Goal: Task Accomplishment & Management: Complete application form

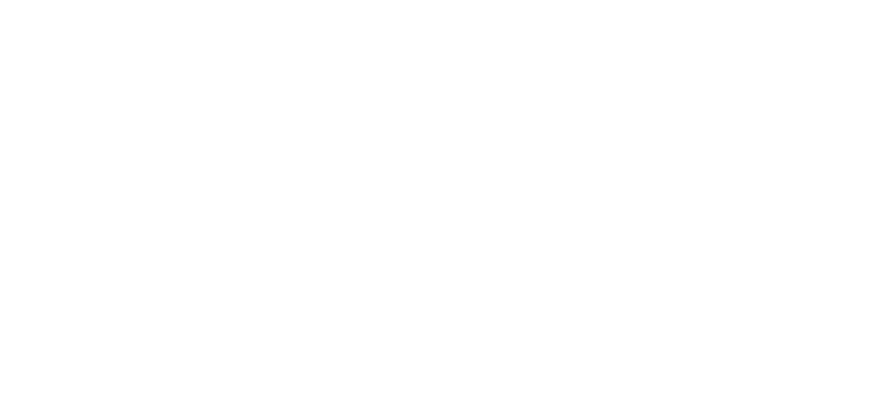
click at [573, 0] on html at bounding box center [434, 0] width 869 height 0
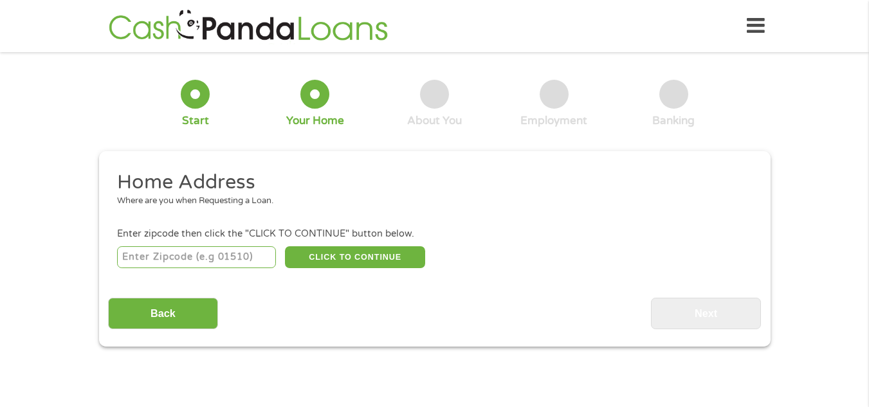
click at [179, 262] on input "number" at bounding box center [196, 257] width 159 height 22
type input "34741"
click at [340, 253] on button "CLICK TO CONTINUE" at bounding box center [355, 257] width 140 height 22
type input "34741"
type input "Kissimmee"
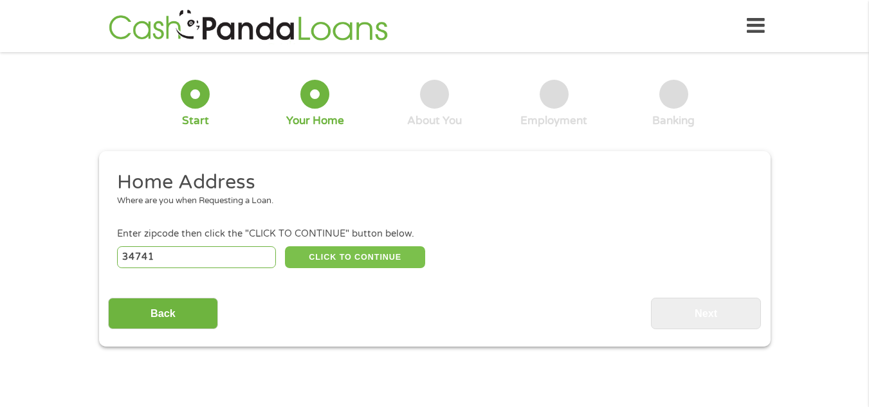
select select "[US_STATE]"
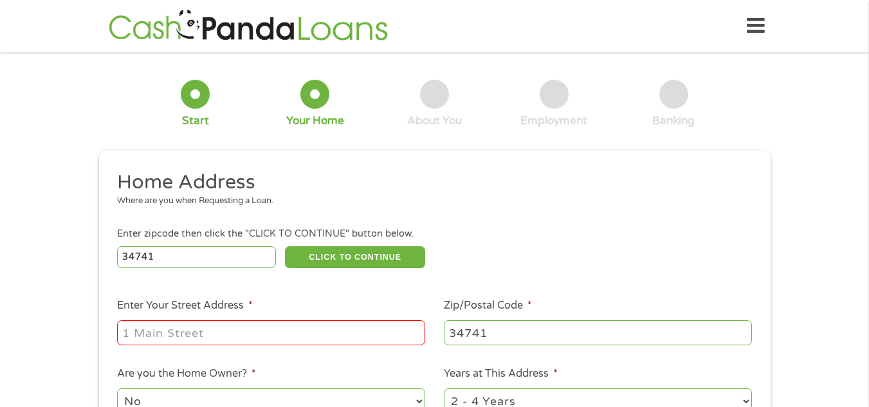
click at [162, 341] on input "Enter Your Street Address *" at bounding box center [271, 332] width 308 height 24
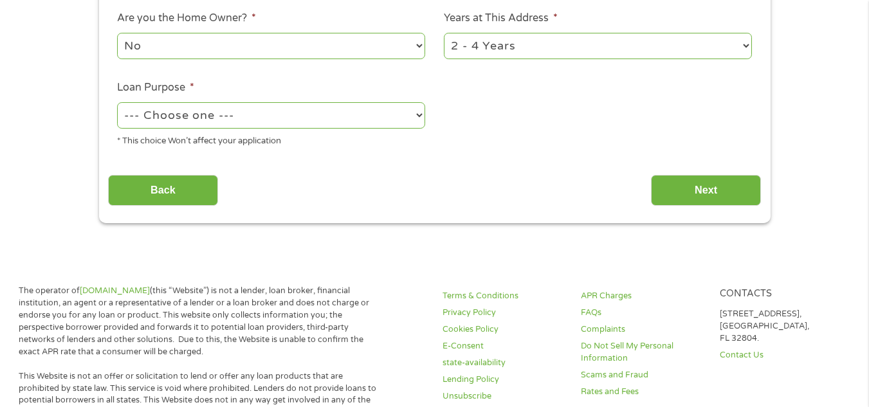
type input "3513 ST KITTS CT APTO 2208"
click at [418, 42] on select "No Yes" at bounding box center [271, 46] width 308 height 26
click at [117, 33] on select "No Yes" at bounding box center [271, 46] width 308 height 26
click at [744, 42] on select "1 Year or less 1 - 2 Years 2 - 4 Years Over 4 Years" at bounding box center [598, 46] width 308 height 26
select select "24months"
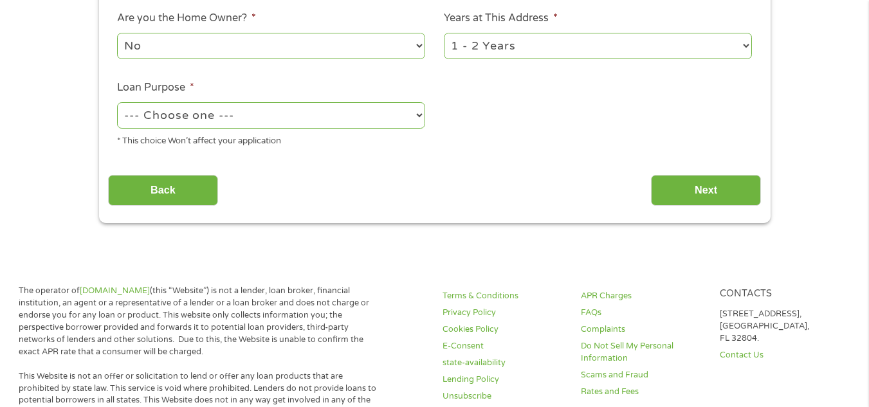
click at [444, 33] on select "1 Year or less 1 - 2 Years 2 - 4 Years Over 4 Years" at bounding box center [598, 46] width 308 height 26
click at [415, 114] on select "--- Choose one --- Pay Bills Debt Consolidation Home Improvement Major Purchase…" at bounding box center [271, 115] width 308 height 26
select select "debtconsolidation"
click at [117, 102] on select "--- Choose one --- Pay Bills Debt Consolidation Home Improvement Major Purchase…" at bounding box center [271, 115] width 308 height 26
click at [709, 183] on input "Next" at bounding box center [706, 191] width 110 height 32
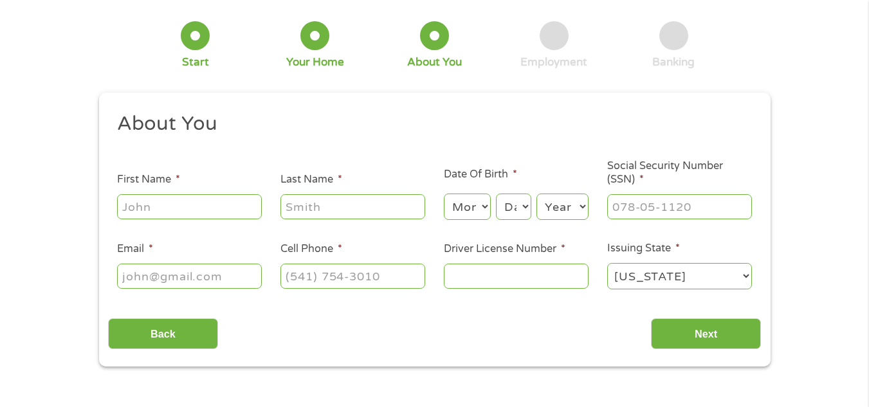
scroll to position [0, 0]
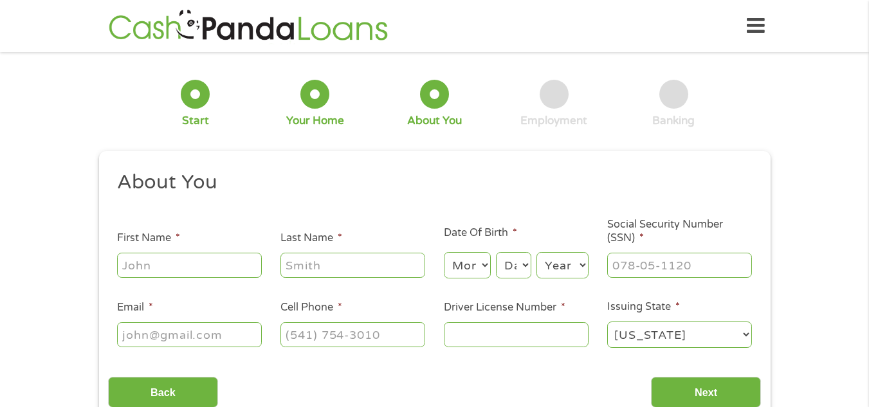
click at [170, 257] on input "First Name *" at bounding box center [189, 265] width 145 height 24
type input "SONIA"
click at [295, 255] on input "Last Name *" at bounding box center [352, 265] width 145 height 24
type input "CABRERA"
click at [482, 260] on select "Month 1 2 3 4 5 6 7 8 9 10 11 12" at bounding box center [467, 265] width 47 height 26
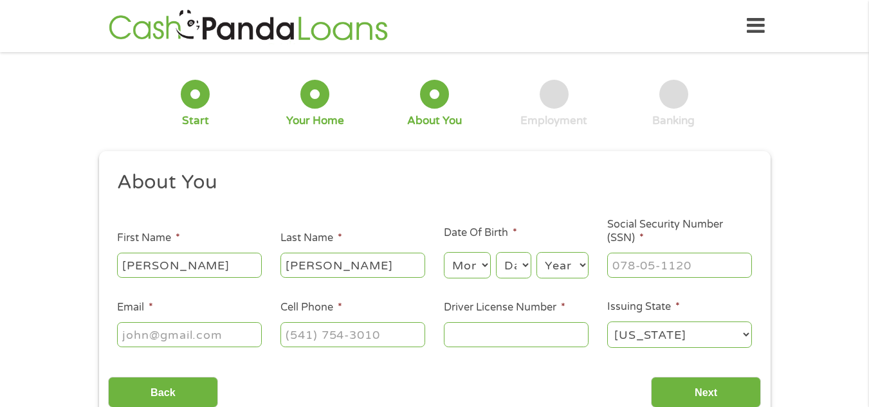
select select "3"
click at [444, 252] on select "Month 1 2 3 4 5 6 7 8 9 10 11 12" at bounding box center [467, 265] width 47 height 26
click at [523, 261] on select "Day 1 2 3 4 5 6 7 8 9 10 11 12 13 14 15 16 17 18 19 20 21 22 23 24 25 26 27 28 …" at bounding box center [513, 265] width 35 height 26
select select "10"
click at [496, 252] on select "Day 1 2 3 4 5 6 7 8 9 10 11 12 13 14 15 16 17 18 19 20 21 22 23 24 25 26 27 28 …" at bounding box center [513, 265] width 35 height 26
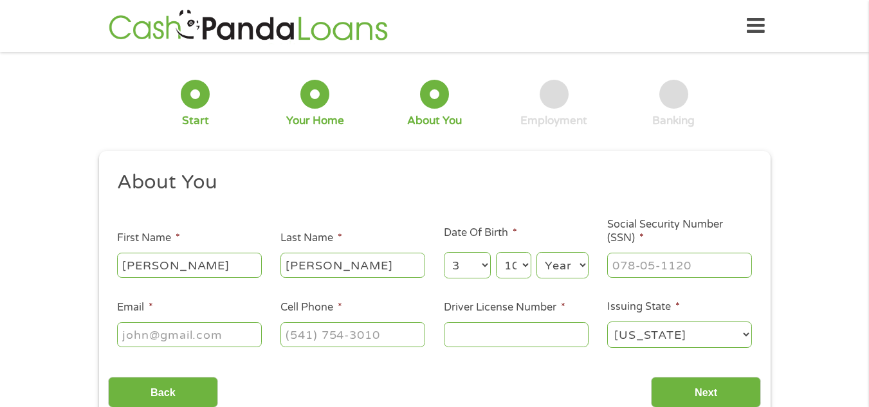
click at [581, 260] on select "Year 2007 2006 2005 2004 2003 2002 2001 2000 1999 1998 1997 1996 1995 1994 1993…" at bounding box center [562, 265] width 52 height 26
select select "1977"
click at [536, 252] on select "Year 2007 2006 2005 2004 2003 2002 2001 2000 1999 1998 1997 1996 1995 1994 1993…" at bounding box center [562, 265] width 52 height 26
click at [667, 258] on input "___-__-____" at bounding box center [679, 265] width 145 height 24
type input "645-71-8006"
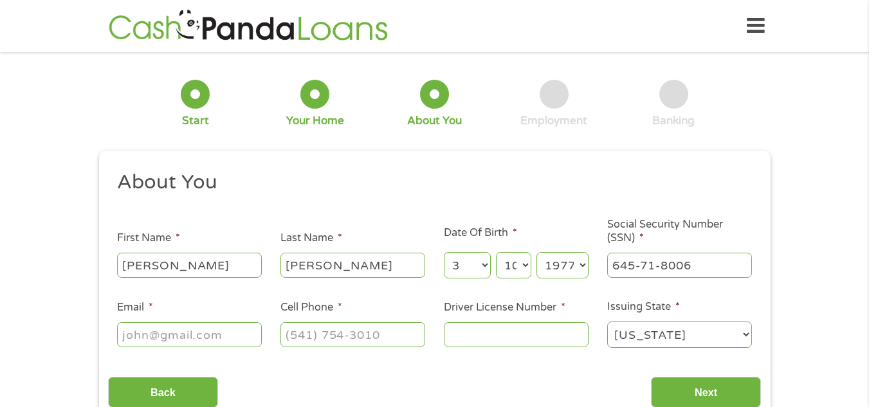
click at [213, 339] on input "Email *" at bounding box center [189, 334] width 145 height 24
type input "cabrera.sonia1@icloud.com"
click at [314, 338] on input "(___) ___-____" at bounding box center [352, 334] width 145 height 24
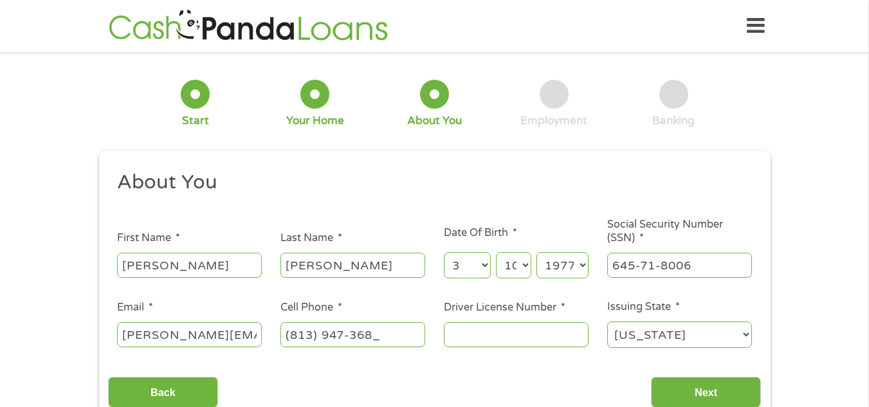
type input "(813) 947-3684"
click at [467, 335] on input "Driver License Number *" at bounding box center [516, 334] width 145 height 24
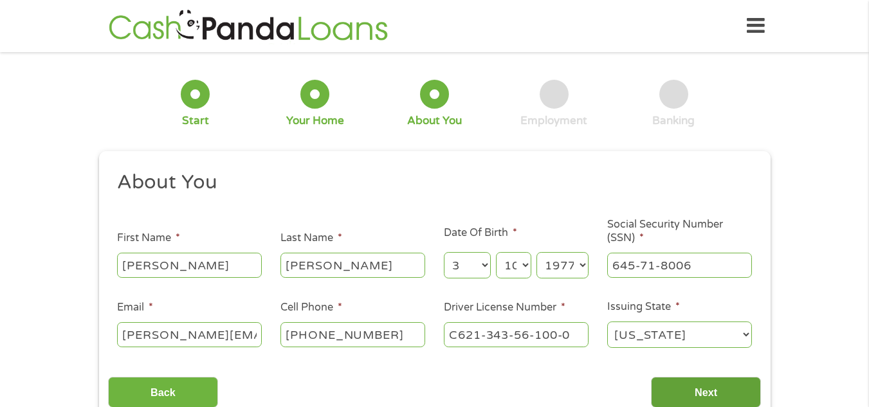
type input "C621-343-56-100-0"
click at [708, 385] on input "Next" at bounding box center [706, 393] width 110 height 32
click at [716, 397] on input "Next" at bounding box center [706, 393] width 110 height 32
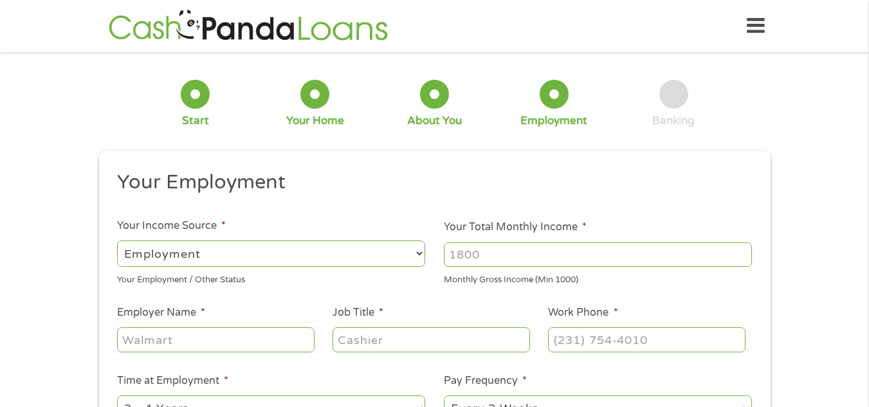
scroll to position [5, 5]
click at [176, 338] on input "Employer Name *" at bounding box center [215, 339] width 197 height 24
type input "CENTRAL FLORIDA DONUTS DISTRIBUTION"
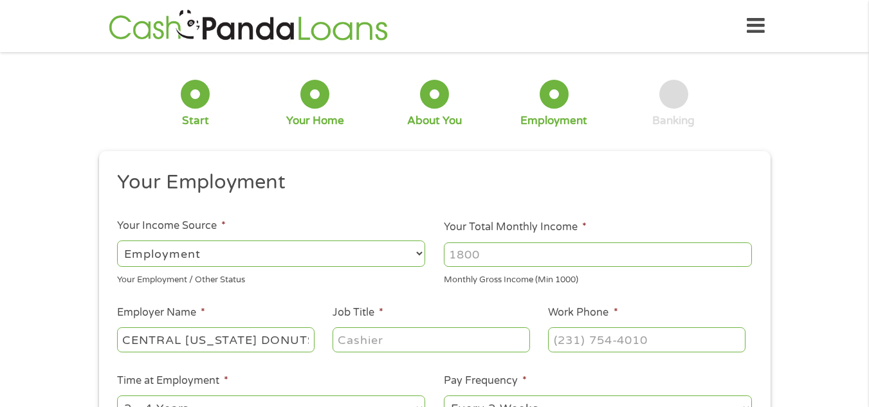
click at [356, 343] on input "Job Title *" at bounding box center [430, 339] width 197 height 24
type input "BAKER"
click at [567, 347] on input "(___) ___-____" at bounding box center [646, 339] width 197 height 24
type input "(407) 345-8765"
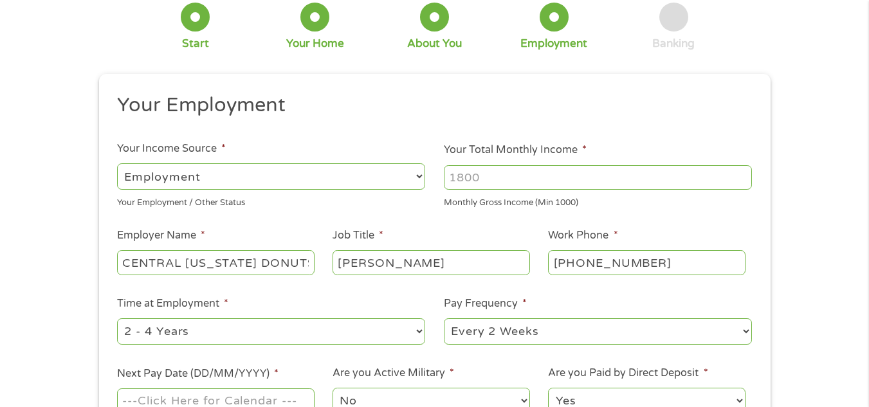
scroll to position [103, 0]
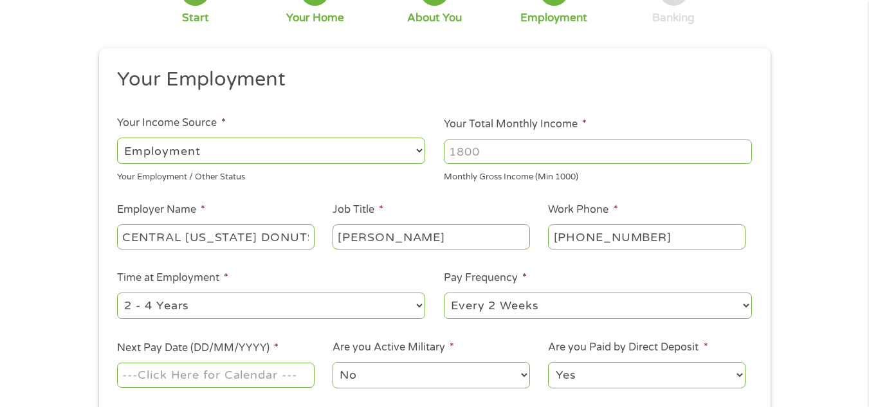
click at [417, 302] on select "--- Choose one --- 1 Year or less 1 - 2 Years 2 - 4 Years Over 4 Years" at bounding box center [271, 306] width 308 height 26
select select "24months"
click at [117, 293] on select "--- Choose one --- 1 Year or less 1 - 2 Years 2 - 4 Years Over 4 Years" at bounding box center [271, 306] width 308 height 26
click at [743, 301] on select "--- Choose one --- Every 2 Weeks Every Week Monthly Semi-Monthly" at bounding box center [598, 306] width 308 height 26
select select "weekly"
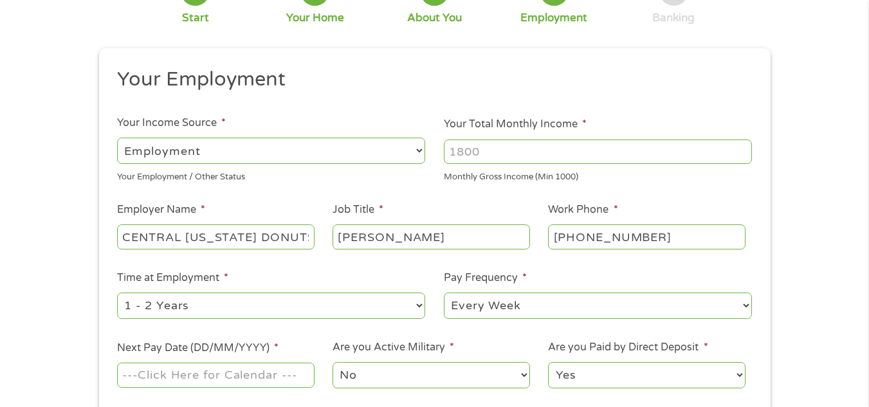
click at [444, 293] on select "--- Choose one --- Every 2 Weeks Every Week Monthly Semi-Monthly" at bounding box center [598, 306] width 308 height 26
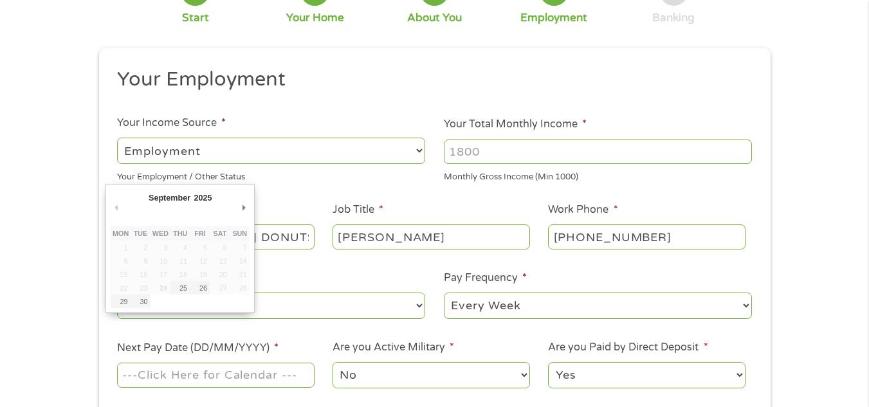
click at [147, 376] on input "Next Pay Date (DD/MM/YYYY) *" at bounding box center [215, 375] width 197 height 24
type input "30/09/2025"
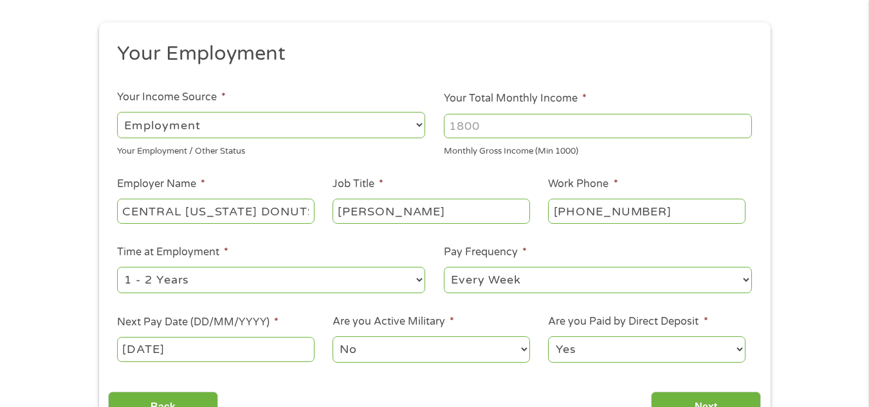
scroll to position [154, 0]
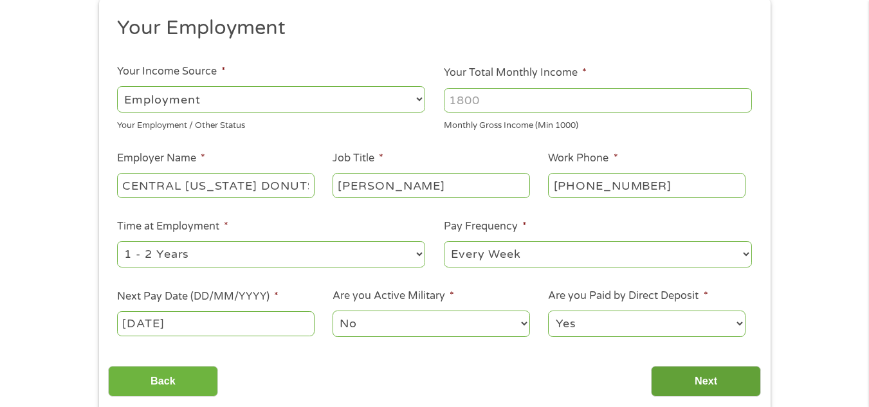
click at [743, 373] on input "Next" at bounding box center [706, 382] width 110 height 32
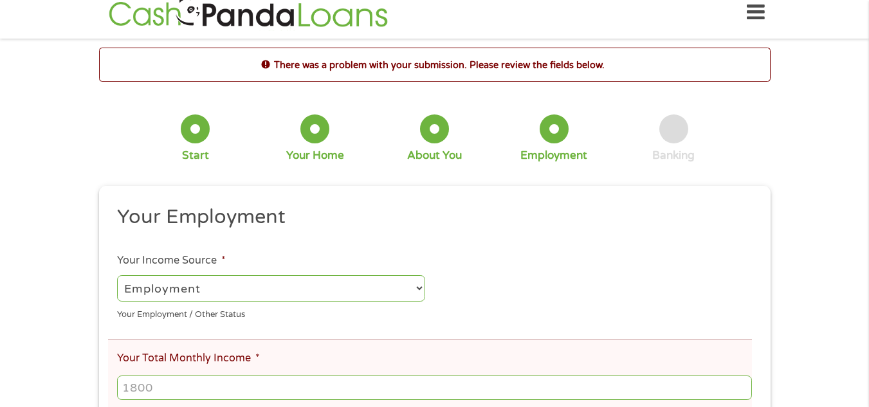
scroll to position [0, 0]
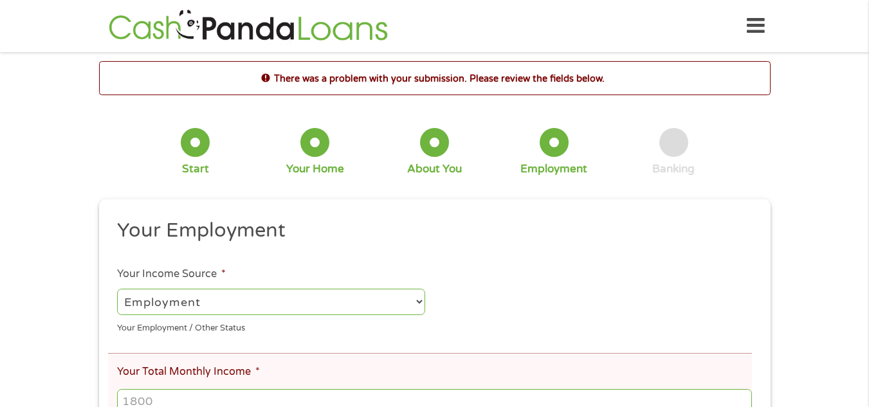
click at [413, 298] on select "--- Choose one --- Employment Self Employed Benefits" at bounding box center [271, 302] width 308 height 26
click at [278, 406] on input "Your Total Monthly Income *" at bounding box center [434, 401] width 634 height 24
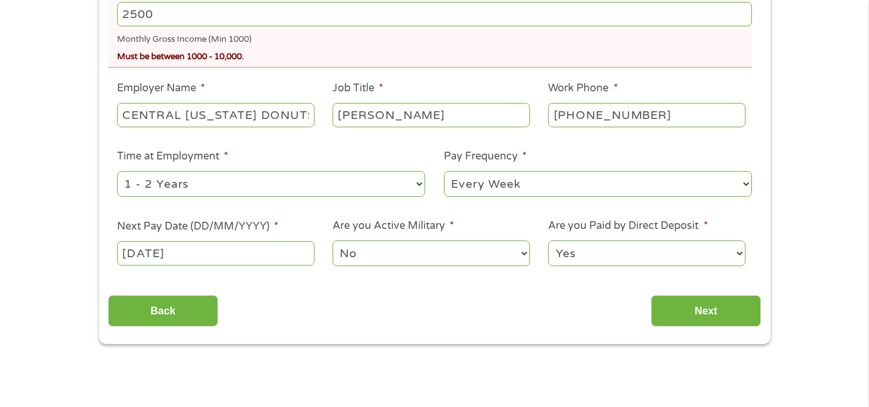
scroll to position [421, 0]
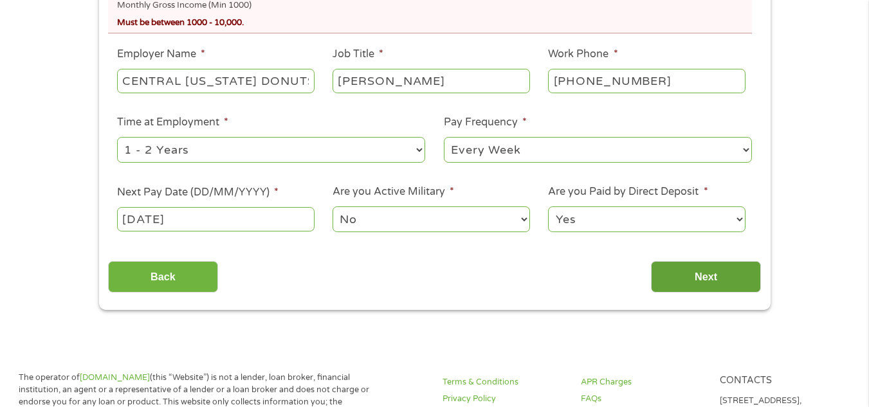
type input "2500"
click at [716, 286] on input "Next" at bounding box center [706, 277] width 110 height 32
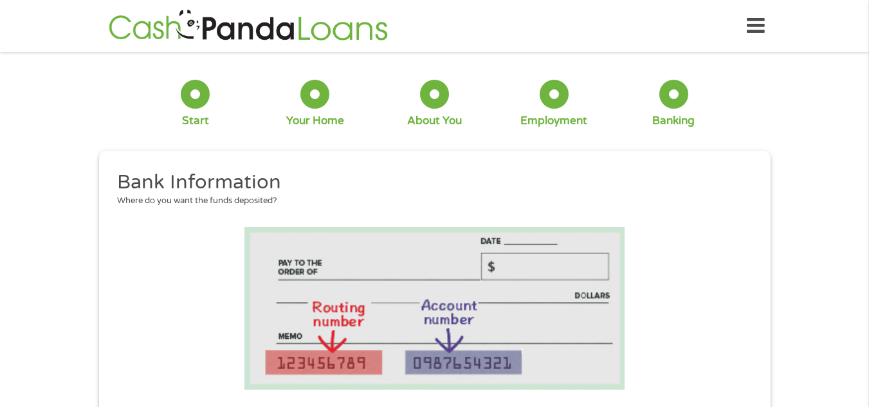
scroll to position [356, 0]
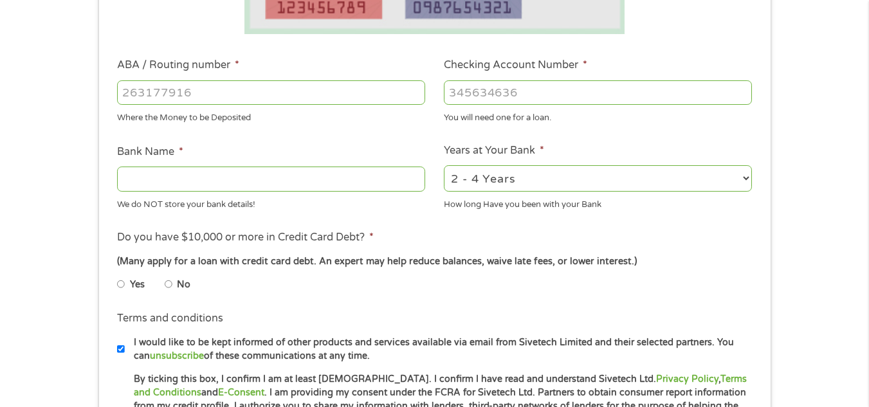
click at [187, 94] on input "ABA / Routing number *" at bounding box center [271, 92] width 308 height 24
type input "063107513"
type input "WELLS FARGO BANK"
type input "063107513"
click at [457, 94] on input "Checking Account Number *" at bounding box center [598, 92] width 308 height 24
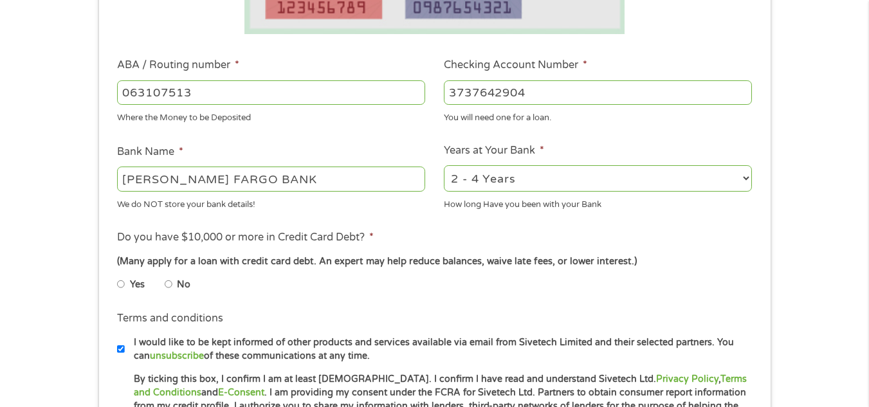
type input "3737642904"
click at [165, 278] on input "No" at bounding box center [169, 284] width 8 height 21
radio input "true"
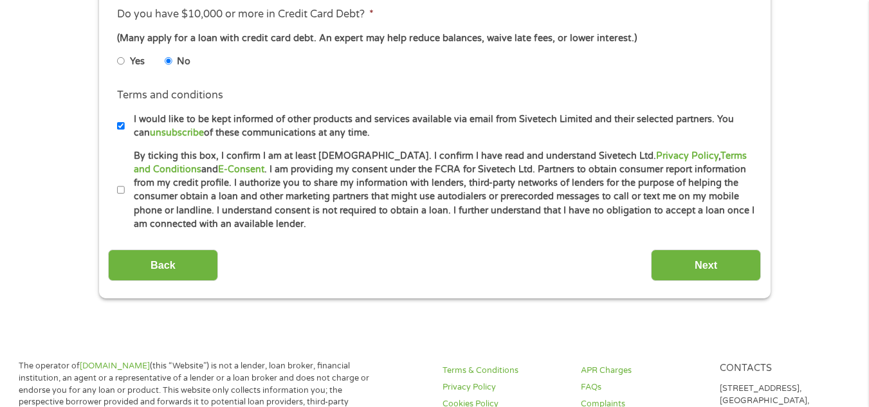
scroll to position [639, 0]
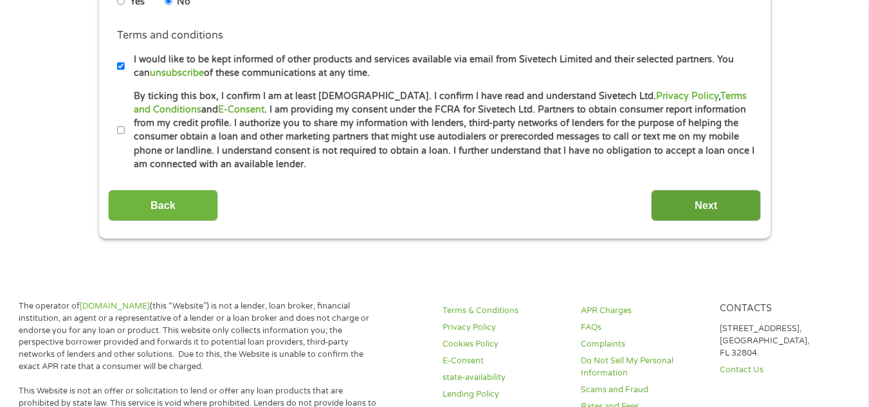
click at [698, 199] on input "Next" at bounding box center [706, 206] width 110 height 32
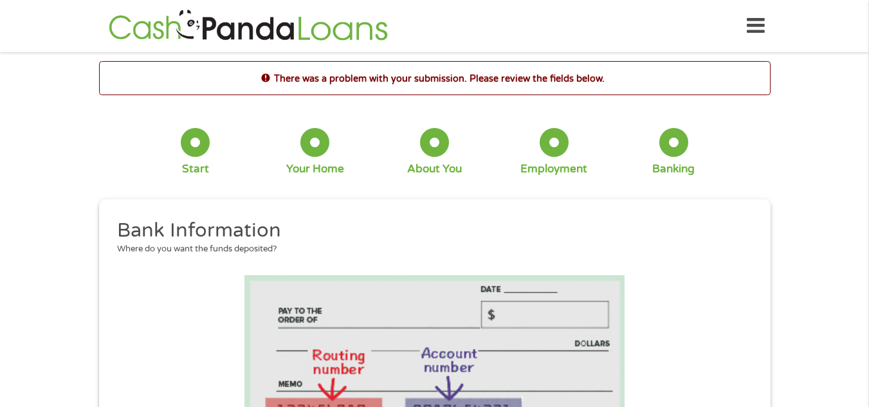
scroll to position [356, 0]
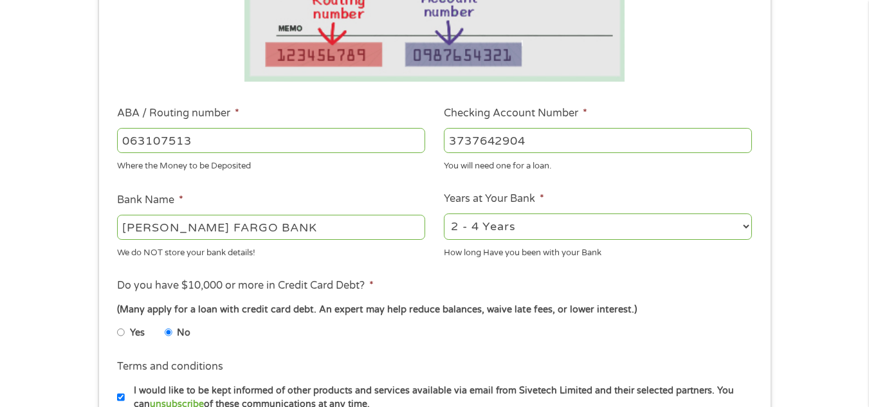
click at [125, 390] on label "I would like to be kept informed of other products and services available via e…" at bounding box center [440, 398] width 631 height 28
click at [125, 390] on input "I would like to be kept informed of other products and services available via e…" at bounding box center [121, 397] width 8 height 21
checkbox input "false"
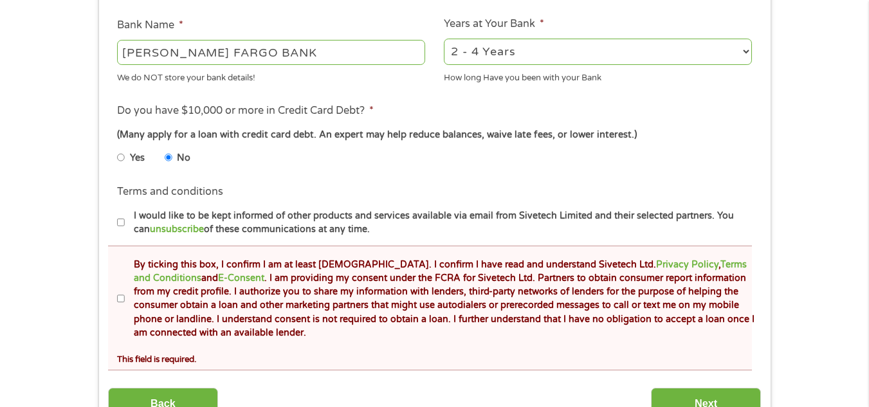
scroll to position [536, 0]
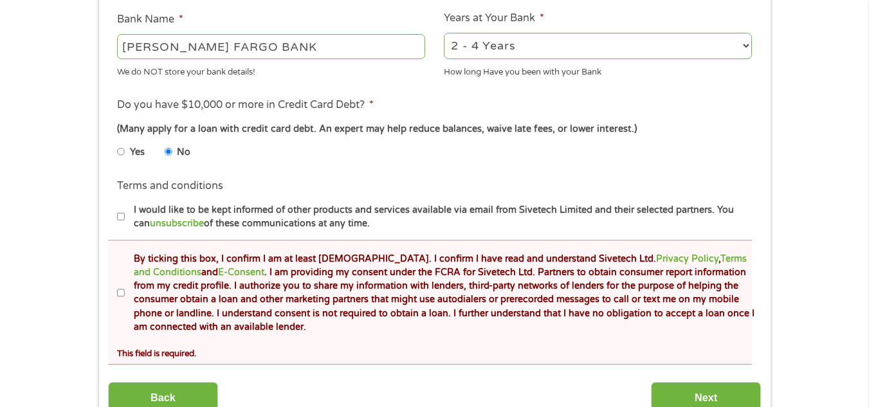
click at [120, 287] on input "By ticking this box, I confirm I am at least 18 years old. I confirm I have rea…" at bounding box center [121, 293] width 8 height 21
checkbox input "true"
click at [117, 213] on input "I would like to be kept informed of other products and services available via e…" at bounding box center [121, 216] width 8 height 21
checkbox input "true"
click at [702, 396] on input "Next" at bounding box center [706, 398] width 110 height 32
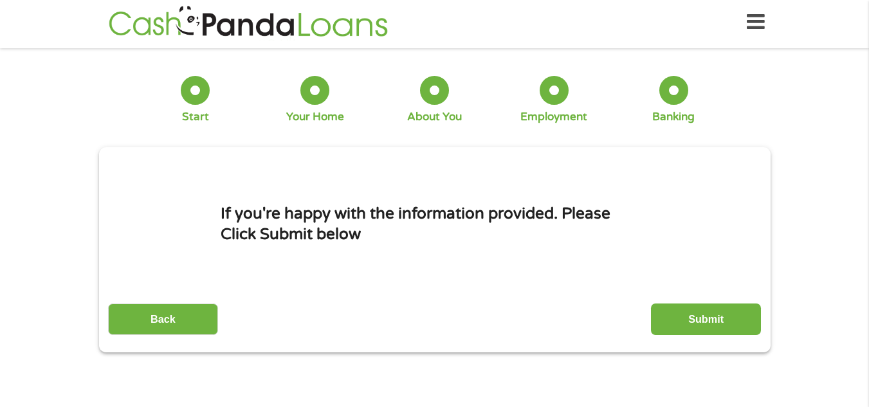
scroll to position [0, 0]
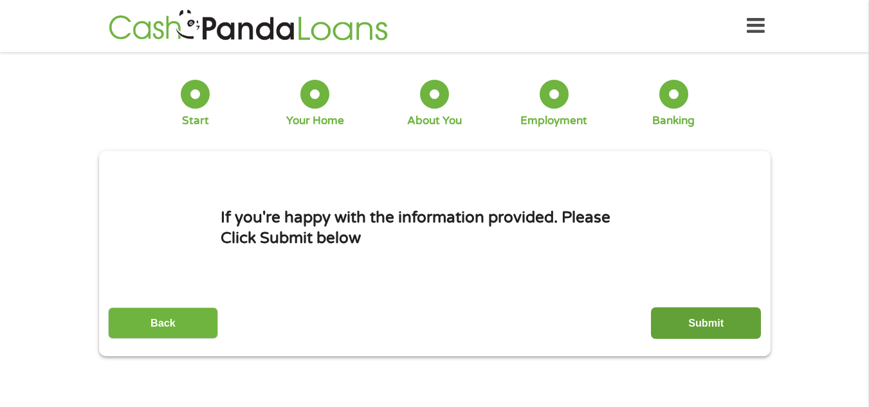
click at [723, 320] on input "Submit" at bounding box center [706, 323] width 110 height 32
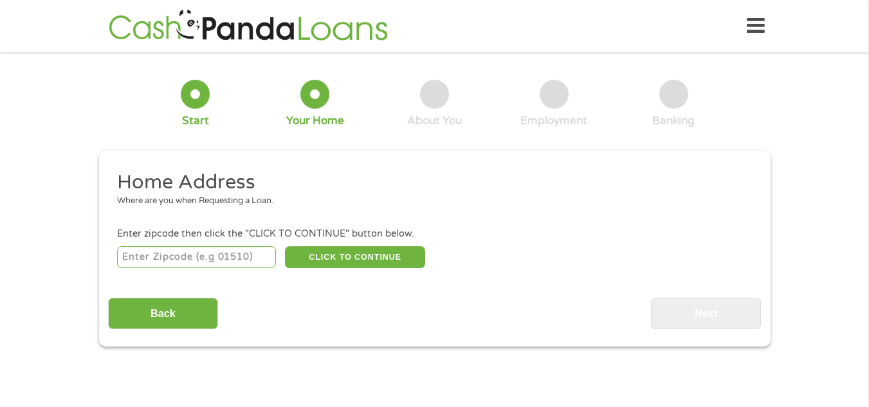
click at [759, 18] on icon at bounding box center [756, 26] width 18 height 32
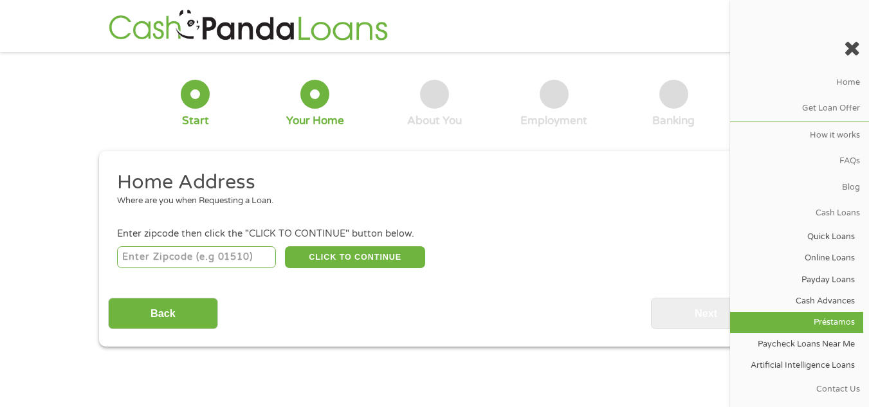
click at [788, 322] on link "Préstamos" at bounding box center [796, 322] width 133 height 21
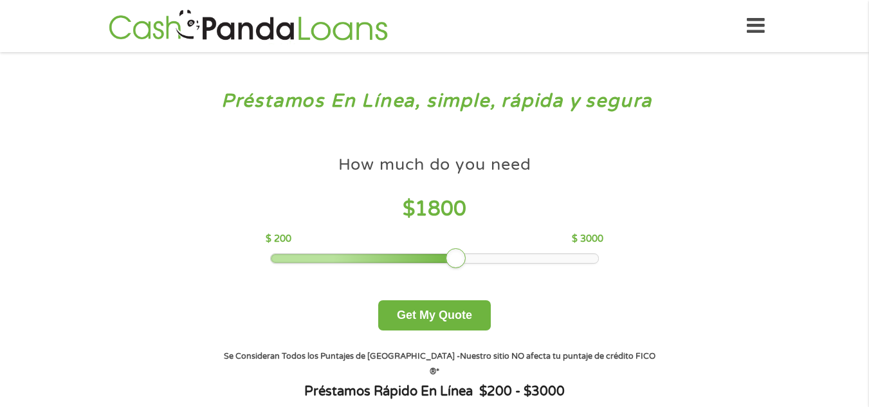
click at [455, 255] on div at bounding box center [434, 258] width 327 height 9
click at [462, 255] on div at bounding box center [456, 258] width 21 height 21
click at [469, 255] on div at bounding box center [434, 258] width 327 height 9
click at [476, 255] on div at bounding box center [467, 258] width 21 height 21
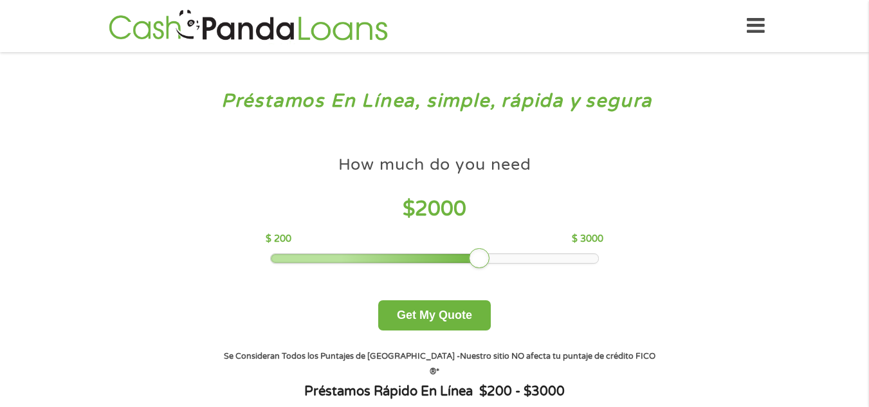
click at [479, 257] on div at bounding box center [434, 258] width 327 height 9
click at [455, 318] on button "Get My Quote" at bounding box center [434, 315] width 113 height 30
